Goal: Information Seeking & Learning: Learn about a topic

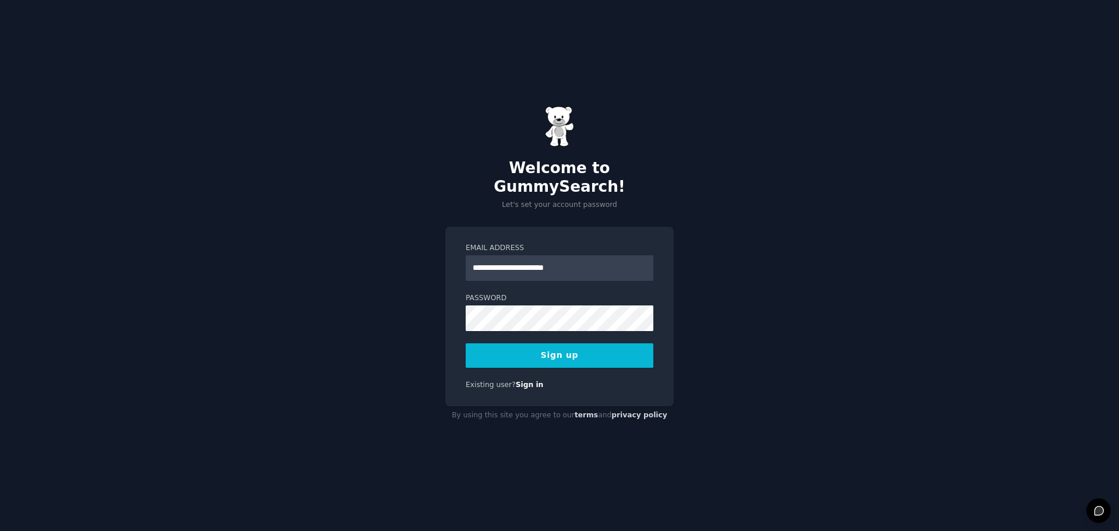
type input "**********"
click at [466, 343] on button "Sign up" at bounding box center [560, 355] width 188 height 24
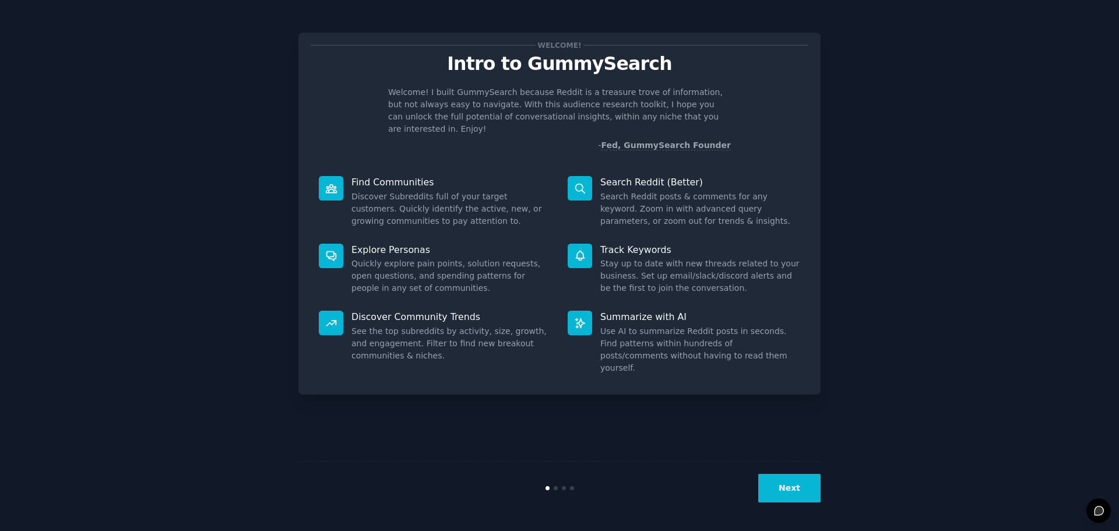
click at [811, 484] on button "Next" at bounding box center [789, 488] width 62 height 29
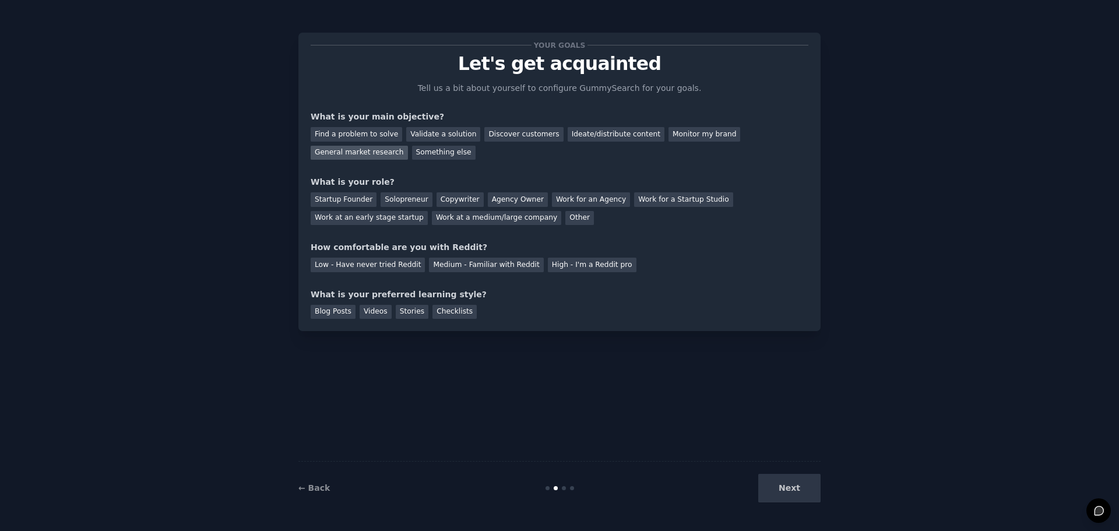
click at [408, 146] on div "General market research" at bounding box center [359, 153] width 97 height 15
click at [432, 218] on div "Work at a medium/large company" at bounding box center [496, 218] width 129 height 15
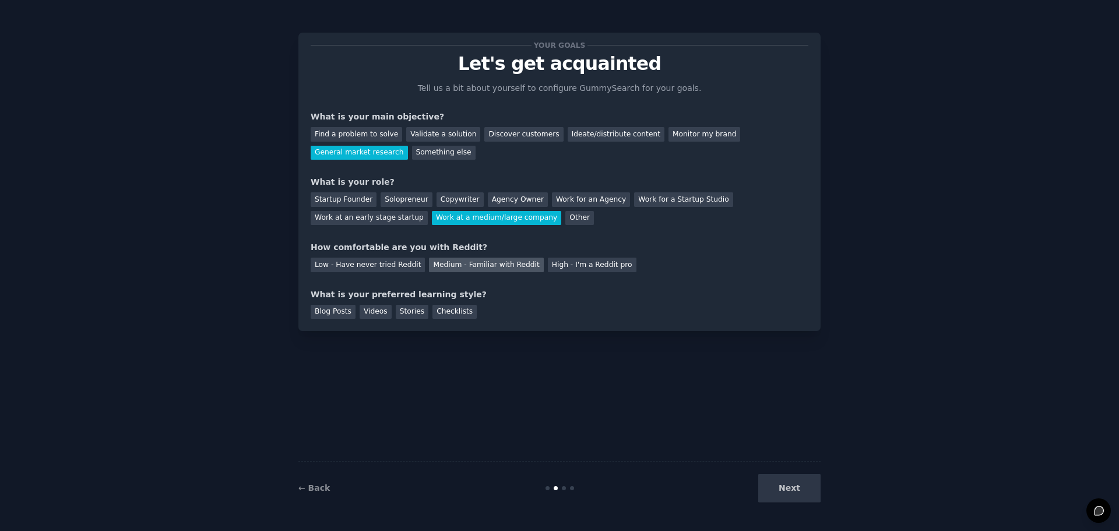
click at [473, 263] on div "Medium - Familiar with Reddit" at bounding box center [486, 265] width 114 height 15
click at [345, 311] on div "Blog Posts" at bounding box center [333, 312] width 45 height 15
click at [779, 480] on button "Next" at bounding box center [789, 488] width 62 height 29
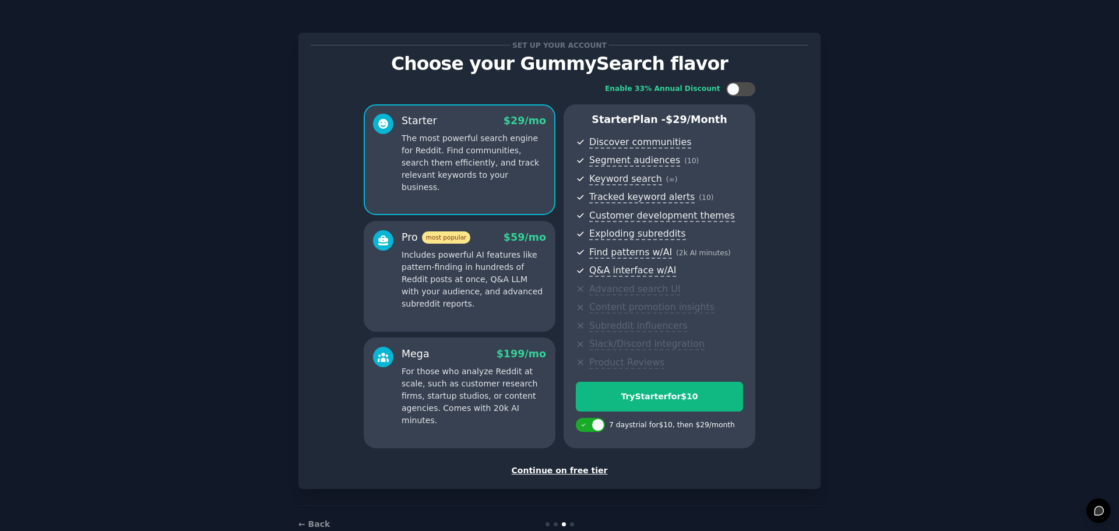
click at [544, 472] on div "Continue on free tier" at bounding box center [560, 471] width 498 height 12
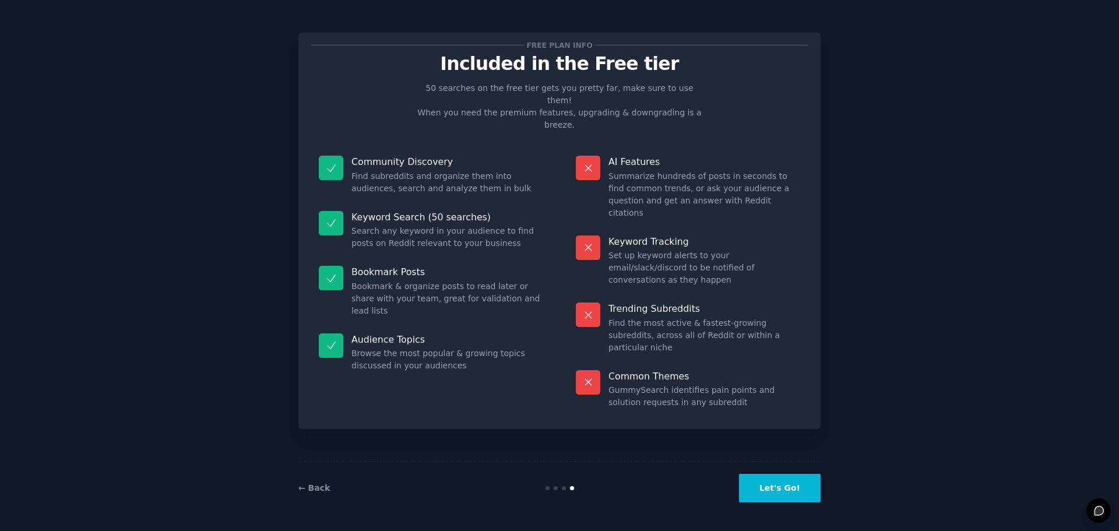
click at [786, 488] on button "Let's Go!" at bounding box center [780, 488] width 82 height 29
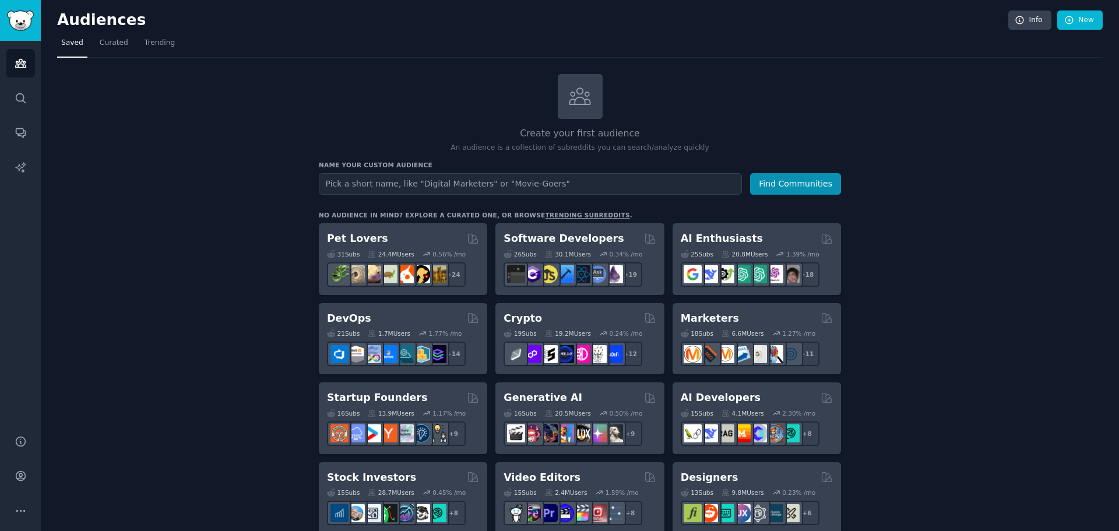
type input "d"
type input "cake decorators"
click at [750, 173] on button "Find Communities" at bounding box center [795, 184] width 91 height 22
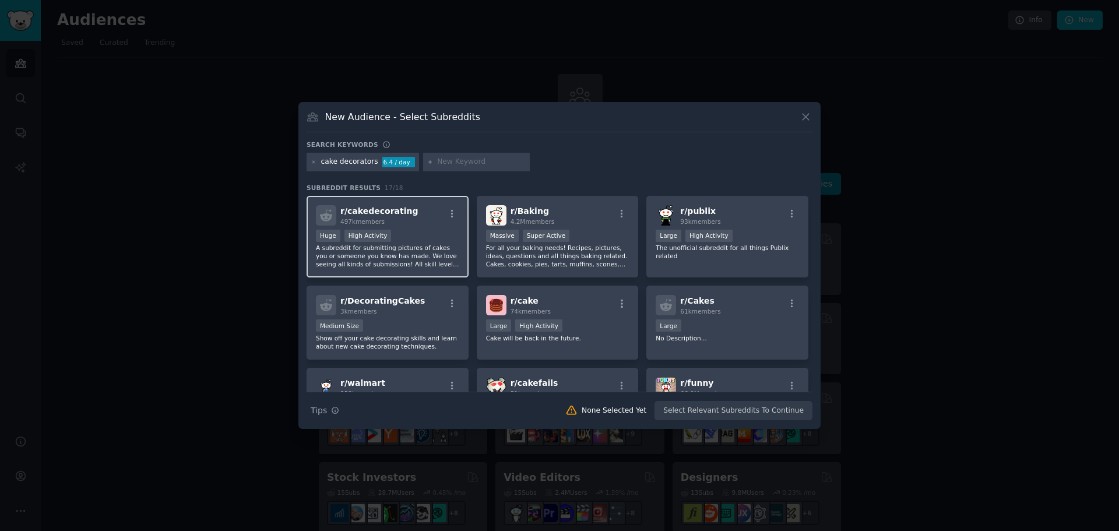
click at [427, 234] on div ">= 80th percentile for submissions / day Huge High Activity" at bounding box center [387, 237] width 143 height 15
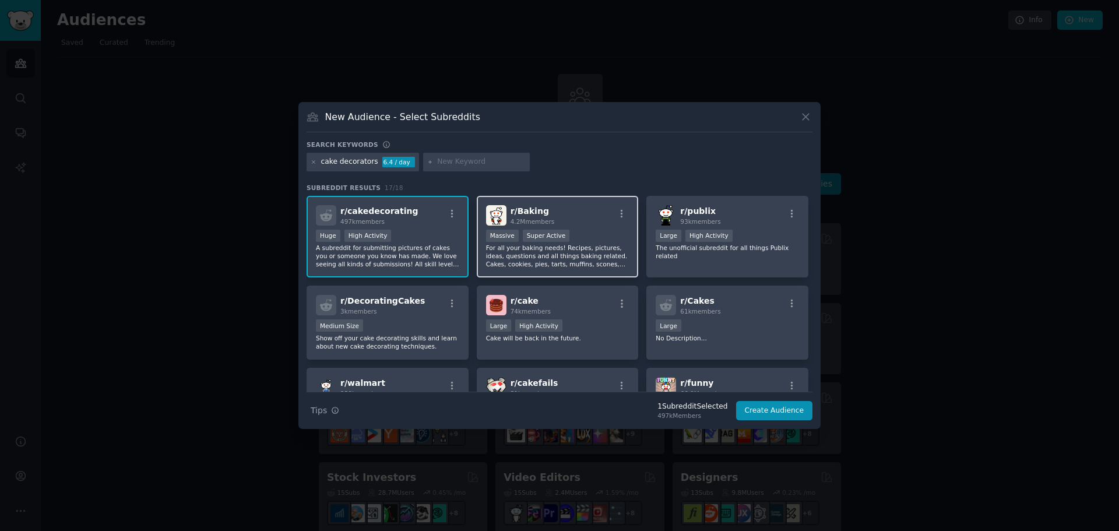
click at [607, 229] on div "r/ Baking 4.2M members >= 95th percentile for submissions / day Massive Super A…" at bounding box center [558, 237] width 162 height 82
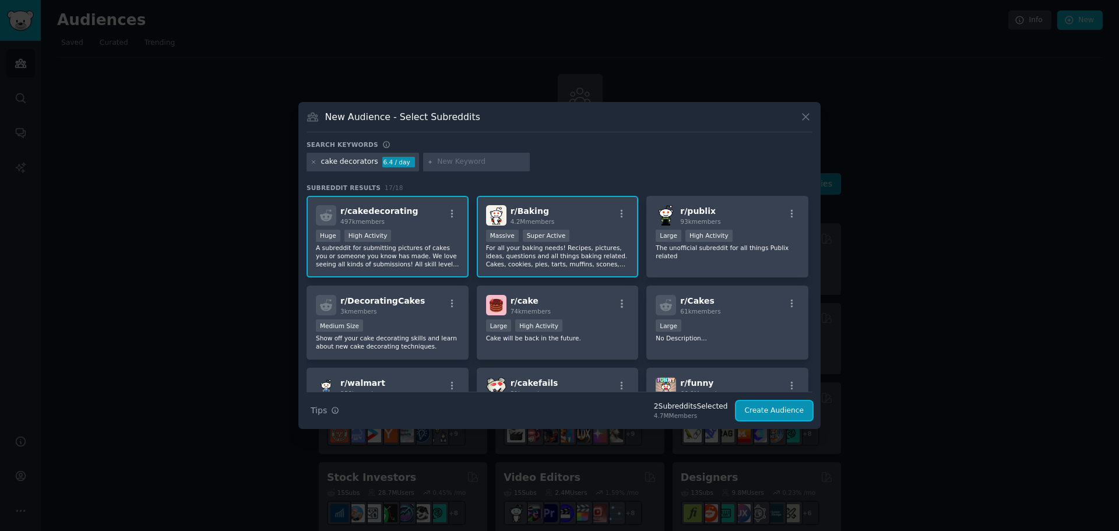
click at [778, 407] on button "Create Audience" at bounding box center [774, 411] width 77 height 20
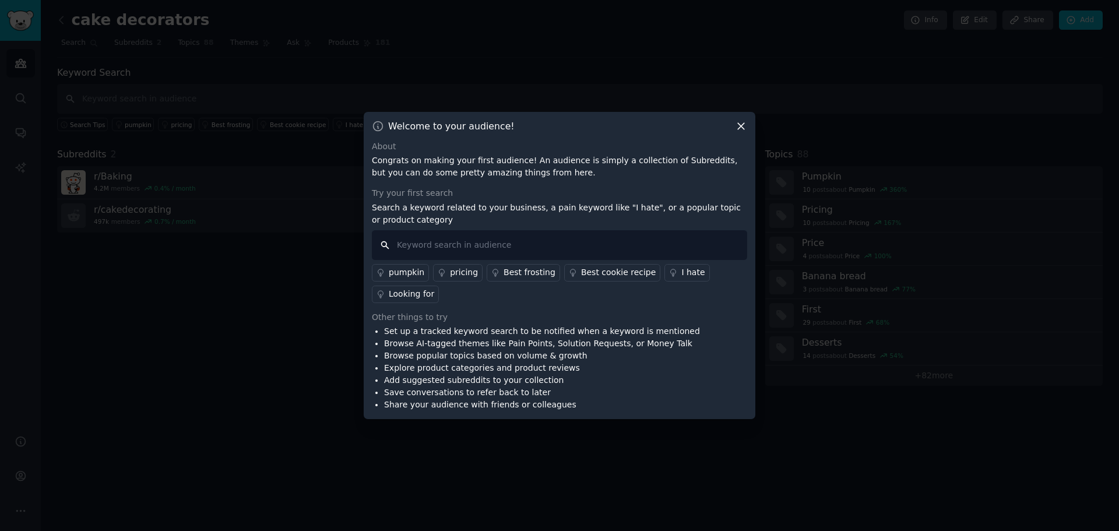
click at [515, 242] on input "text" at bounding box center [559, 245] width 375 height 30
click at [735, 122] on icon at bounding box center [741, 126] width 12 height 12
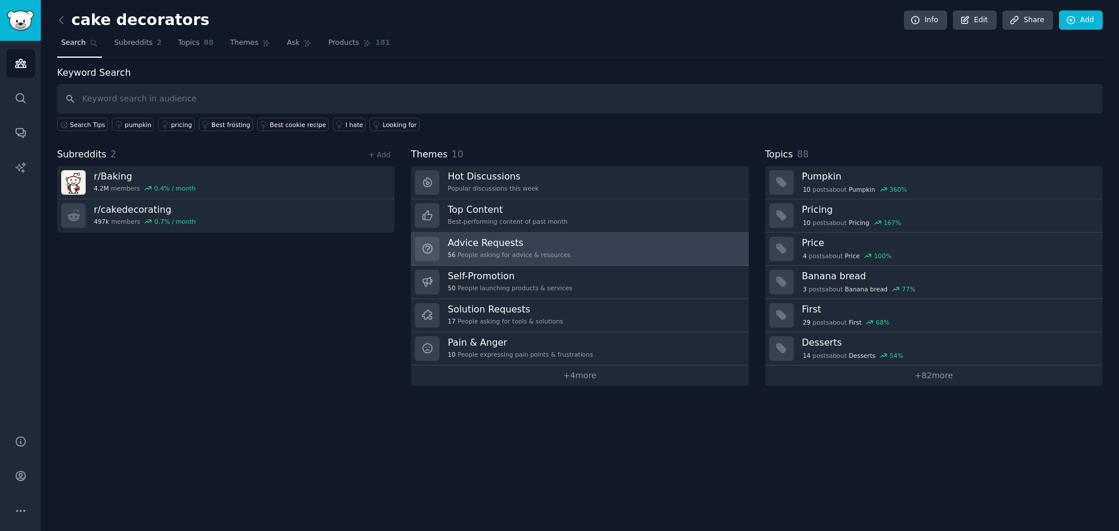
click at [575, 252] on link "Advice Requests 56 People asking for advice & resources" at bounding box center [580, 249] width 338 height 33
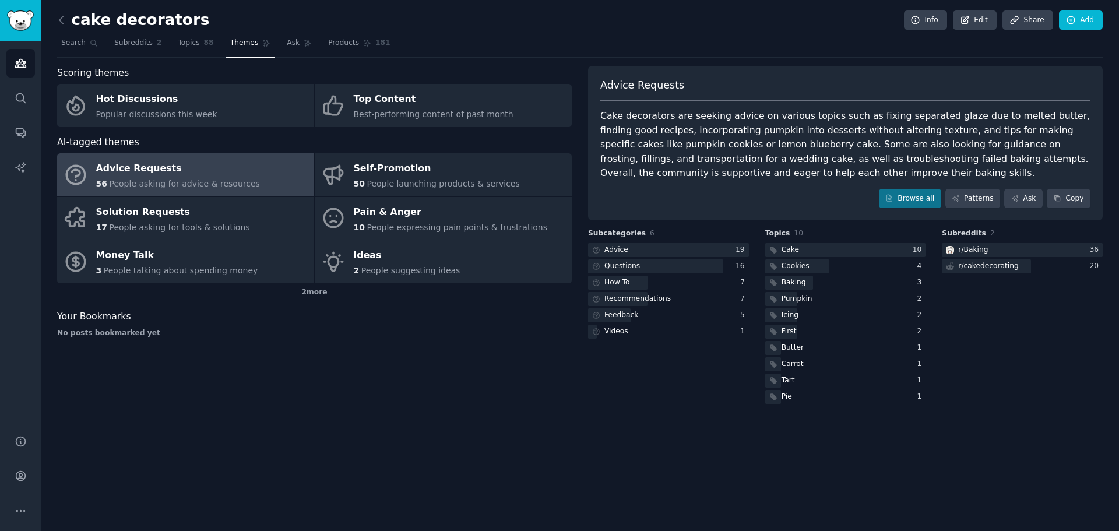
click at [238, 168] on div "Advice Requests" at bounding box center [178, 169] width 164 height 19
click at [128, 41] on span "Subreddits" at bounding box center [133, 43] width 38 height 10
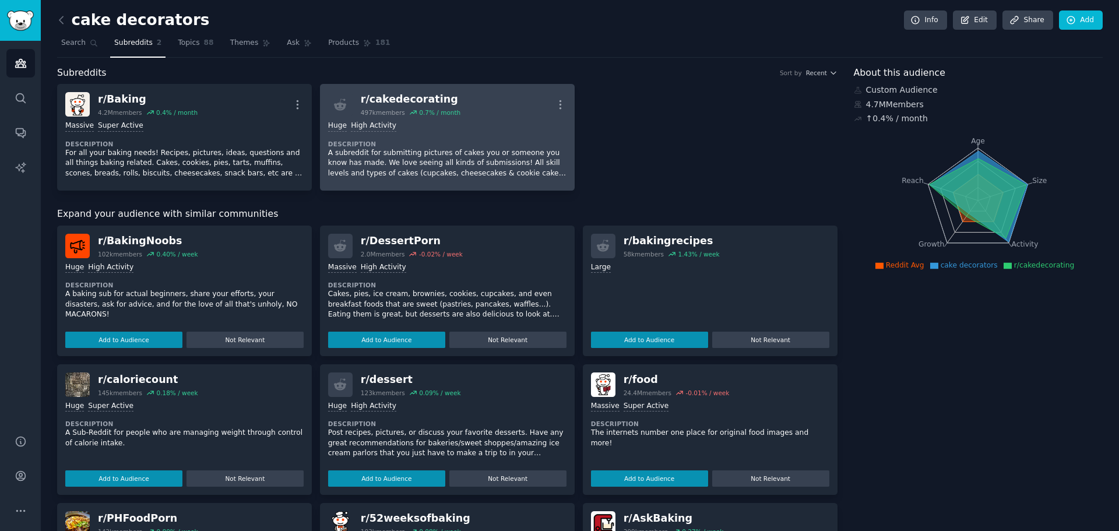
click at [546, 117] on div "Huge High Activity Description A subreddit for submitting pictures of cakes you…" at bounding box center [447, 150] width 238 height 66
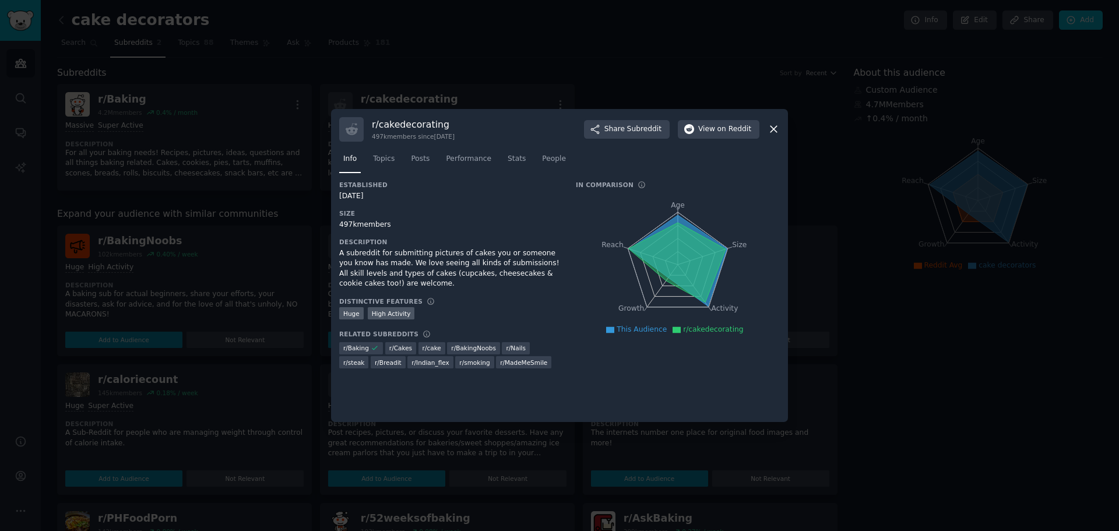
click at [770, 126] on icon at bounding box center [774, 129] width 12 height 12
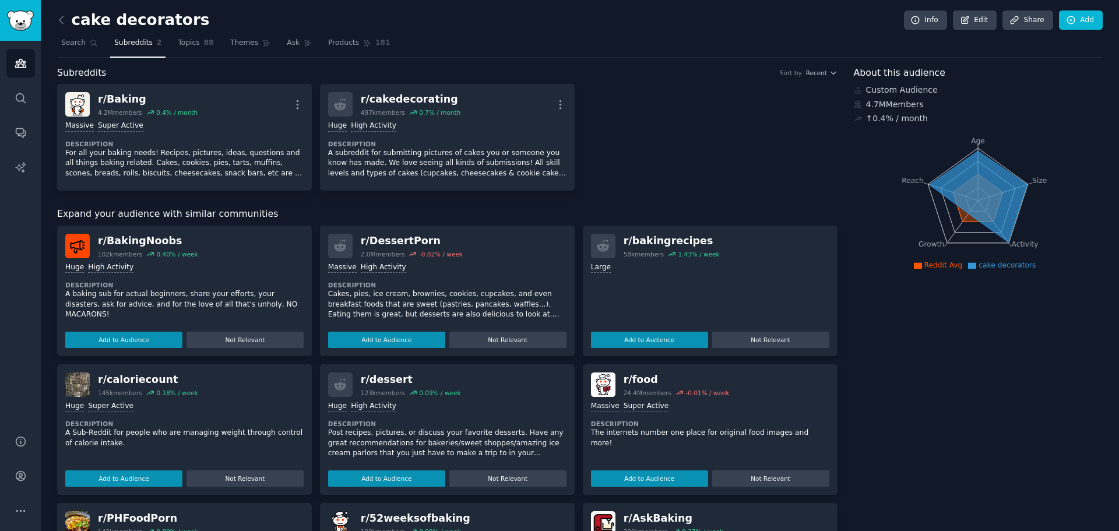
click at [335, 249] on icon at bounding box center [340, 246] width 12 height 12
click at [398, 244] on div "r/ DessertPorn" at bounding box center [412, 241] width 102 height 15
click at [413, 259] on div "Massive High Activity Description Cakes, pies, ice cream, brownies, cookies, cu…" at bounding box center [447, 303] width 238 height 90
drag, startPoint x: 396, startPoint y: 303, endPoint x: 361, endPoint y: 285, distance: 38.9
click at [395, 302] on p "Cakes, pies, ice cream, brownies, cookies, cupcakes, and even breakfast foods t…" at bounding box center [447, 304] width 238 height 31
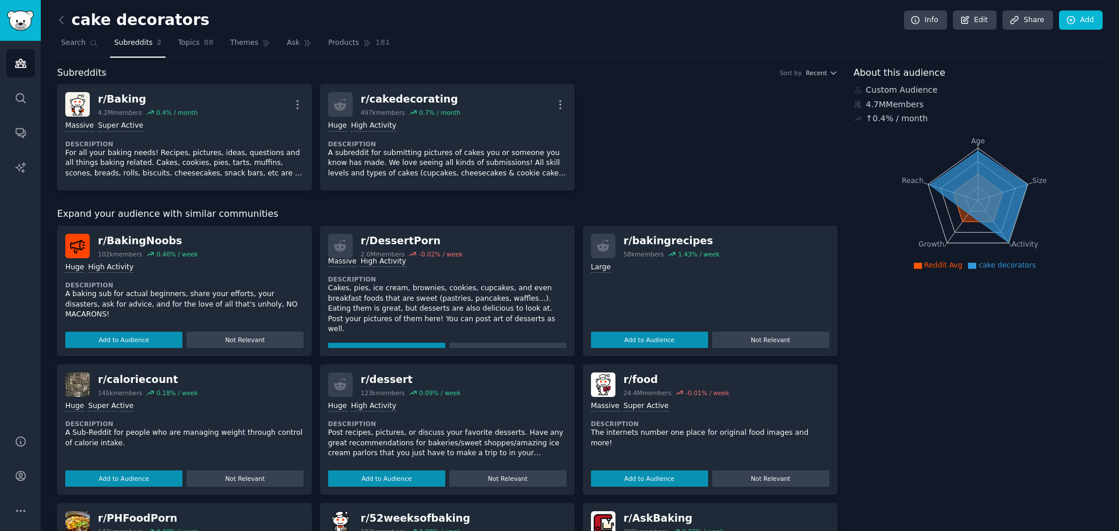
scroll to position [6, 0]
click at [393, 235] on div "r/ DessertPorn" at bounding box center [412, 241] width 102 height 15
drag, startPoint x: 339, startPoint y: 242, endPoint x: 360, endPoint y: 251, distance: 22.2
click at [339, 244] on icon at bounding box center [340, 246] width 12 height 12
drag, startPoint x: 389, startPoint y: 252, endPoint x: 419, endPoint y: 251, distance: 29.8
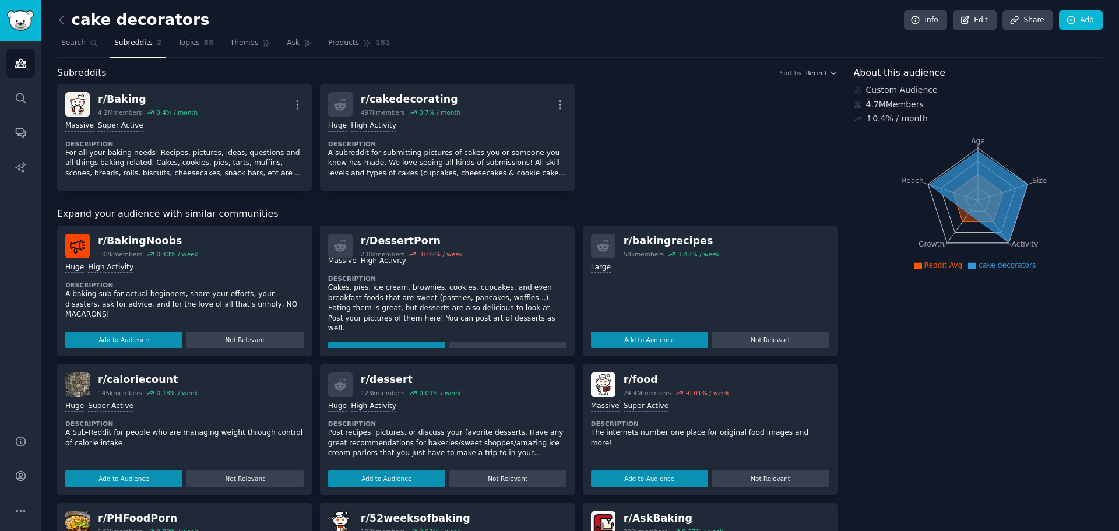
click at [394, 251] on div "2.0M members" at bounding box center [383, 254] width 44 height 8
drag, startPoint x: 358, startPoint y: 241, endPoint x: 432, endPoint y: 241, distance: 74.0
click at [432, 241] on div "r/ DessertPorn 2.0M members -0.02 % / week" at bounding box center [447, 246] width 238 height 24
copy div "r/ DessertPorn"
